Goal: Check status: Check status

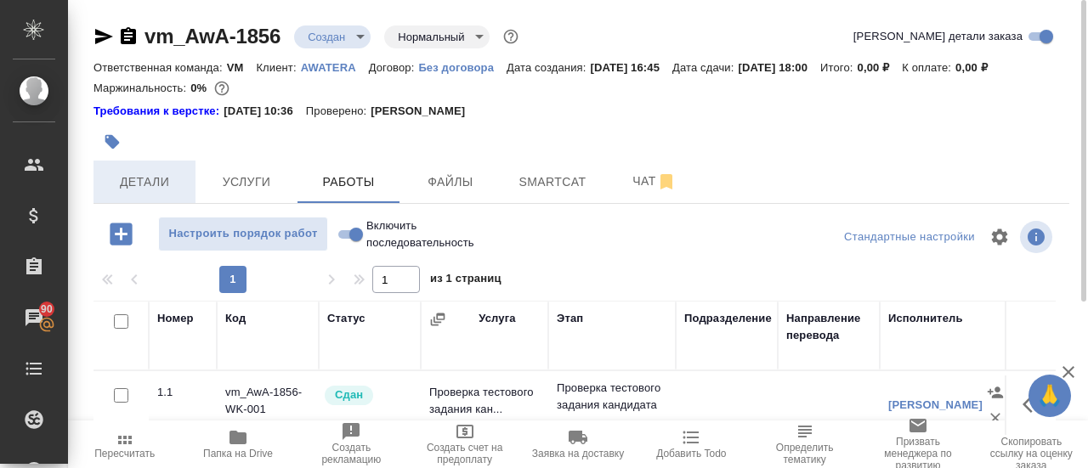
click at [151, 189] on span "Детали" at bounding box center [145, 182] width 82 height 21
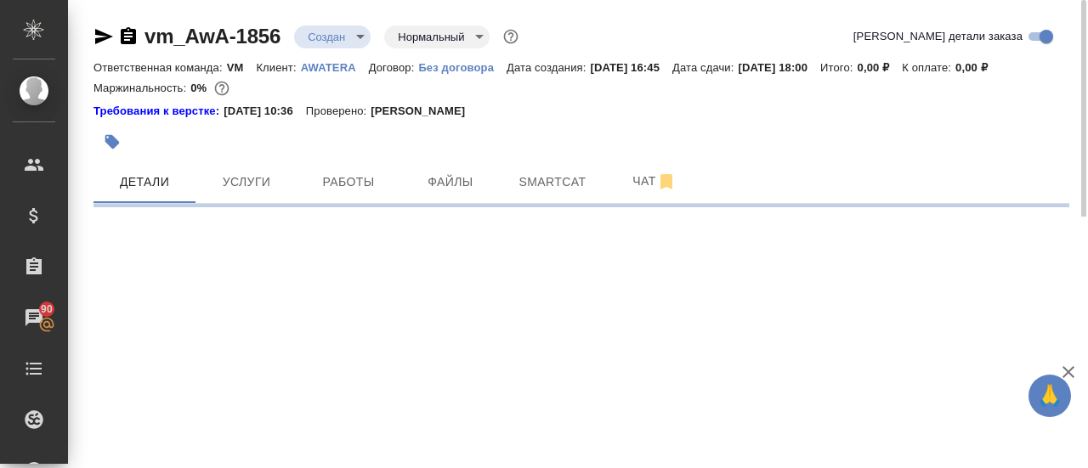
click at [99, 41] on icon "button" at bounding box center [104, 36] width 18 height 15
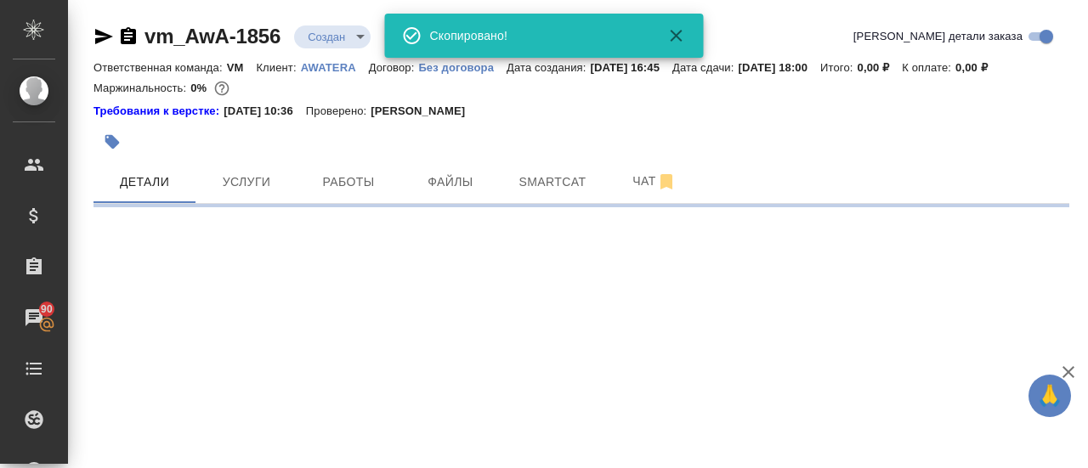
select select "RU"
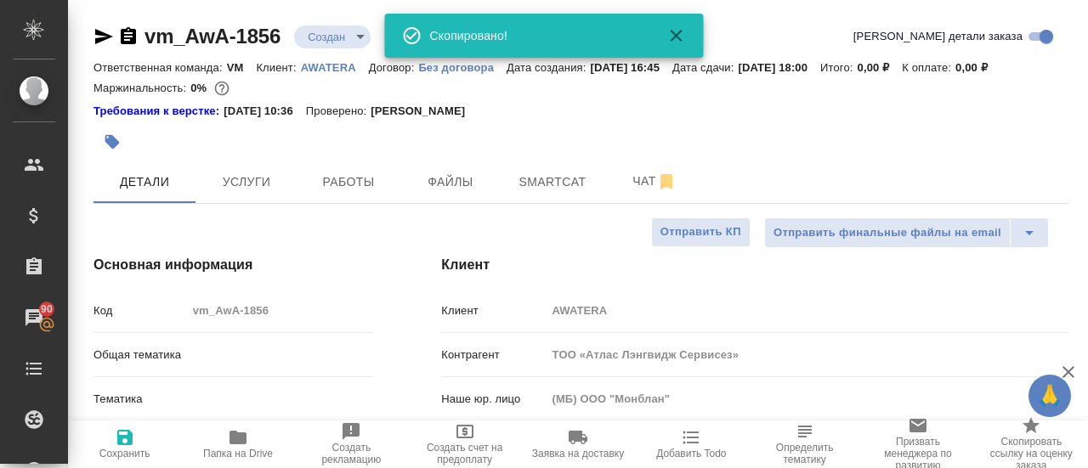
type textarea "x"
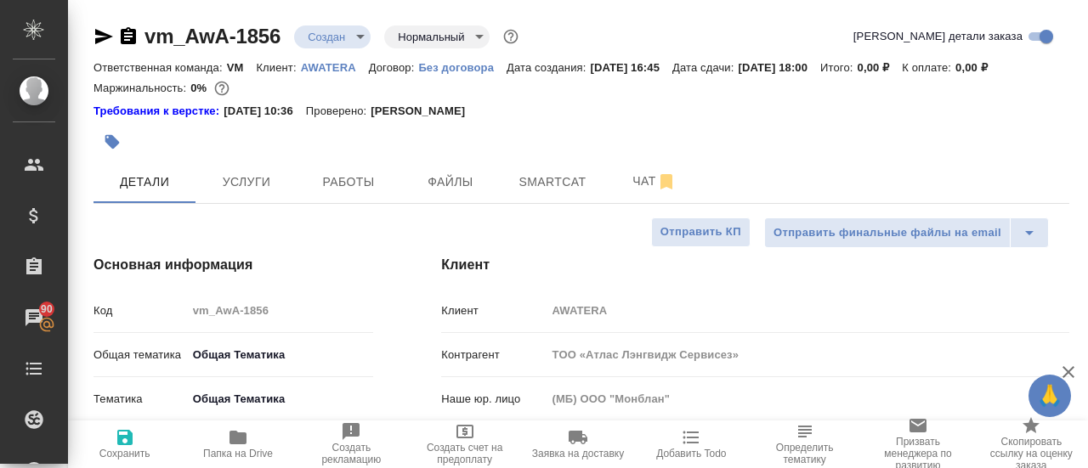
type textarea "x"
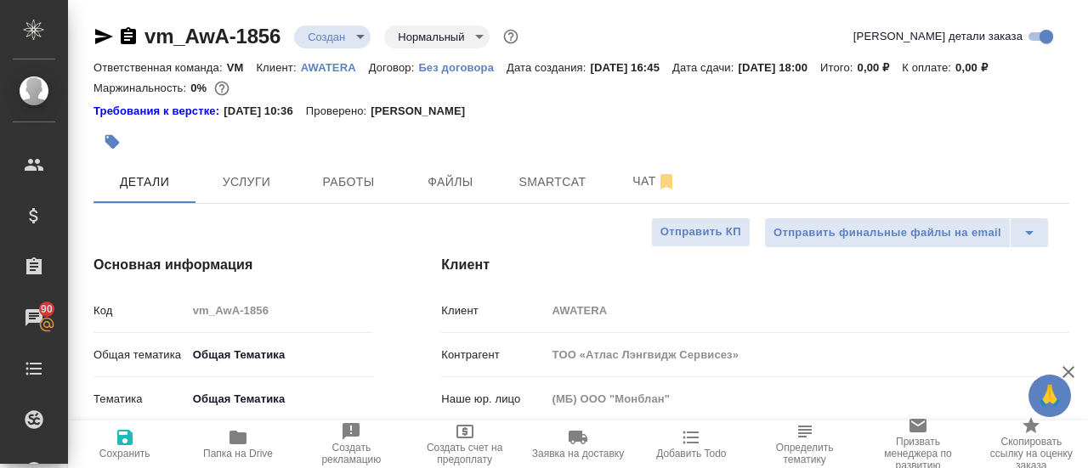
type textarea "x"
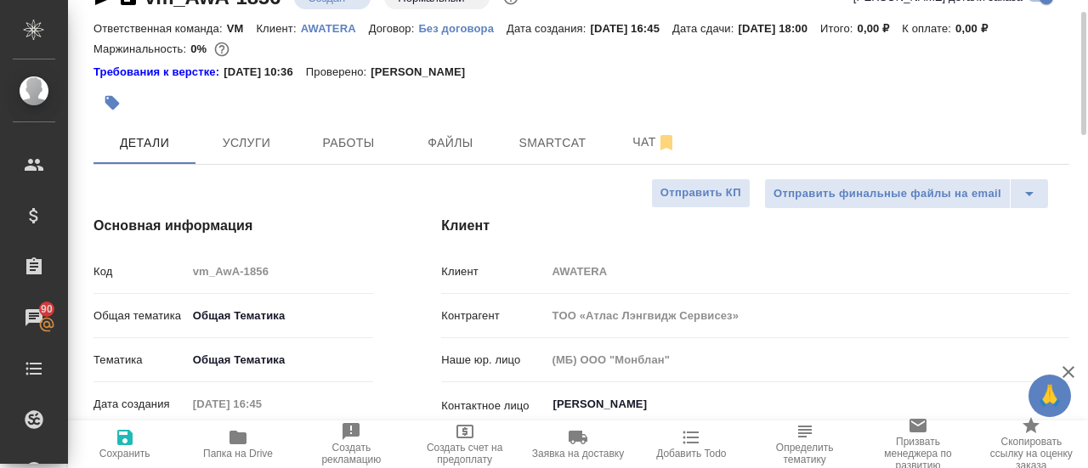
scroll to position [41, 0]
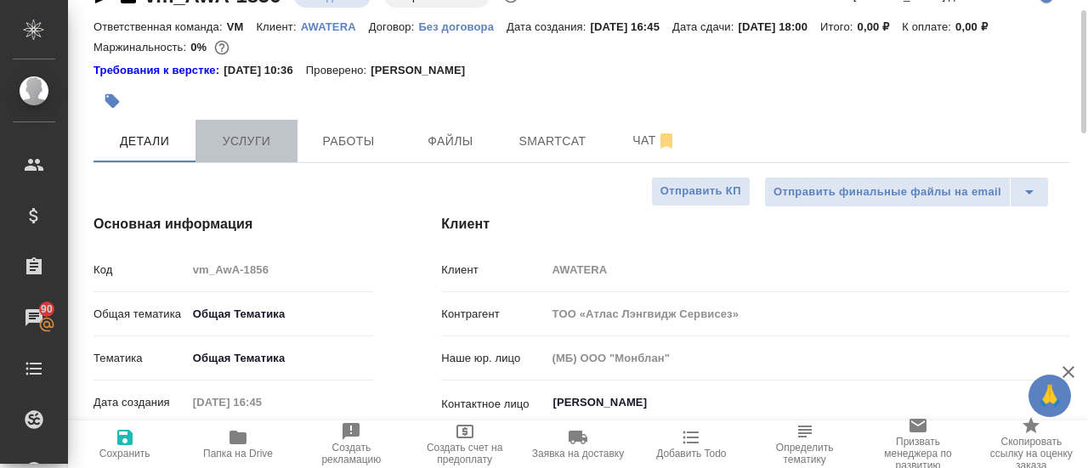
click at [252, 146] on span "Услуги" at bounding box center [247, 141] width 82 height 21
